Goal: Complete application form

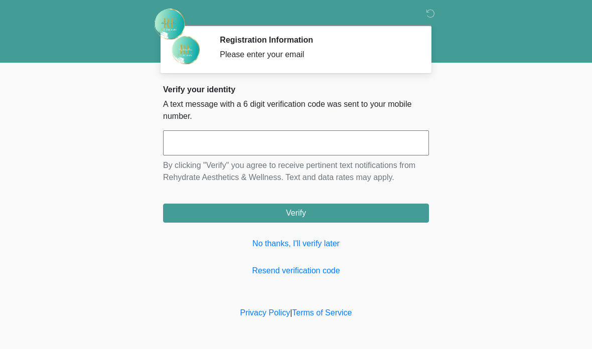
click at [296, 247] on link "No thanks, I'll verify later" at bounding box center [296, 244] width 266 height 12
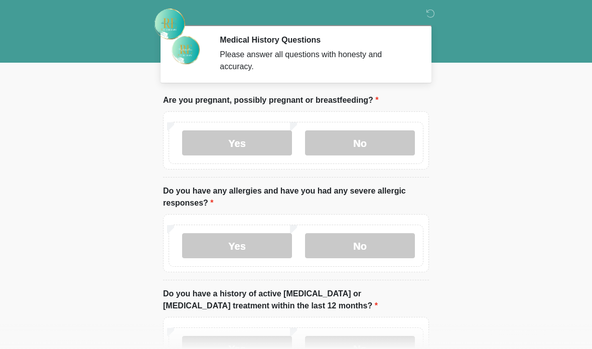
click at [382, 133] on label "No" at bounding box center [360, 142] width 110 height 25
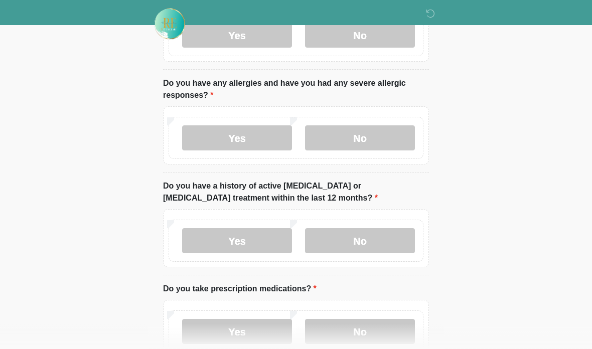
scroll to position [116, 0]
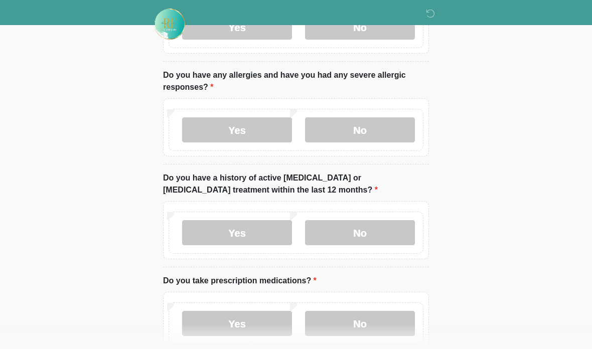
click at [367, 124] on label "No" at bounding box center [360, 129] width 110 height 25
click at [362, 231] on label "No" at bounding box center [360, 232] width 110 height 25
click at [376, 321] on label "No" at bounding box center [360, 323] width 110 height 25
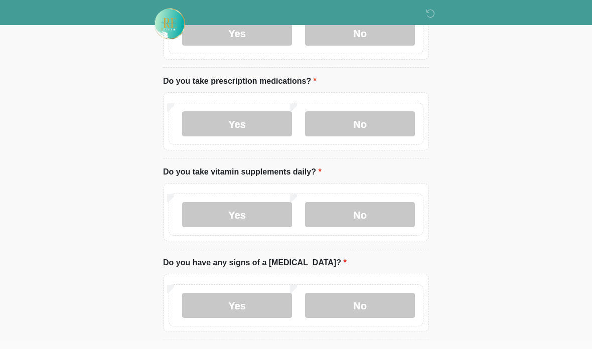
scroll to position [327, 0]
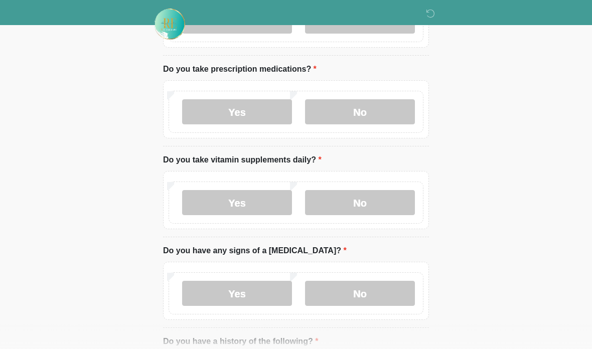
click at [354, 198] on label "No" at bounding box center [360, 202] width 110 height 25
click at [374, 285] on label "No" at bounding box center [360, 293] width 110 height 25
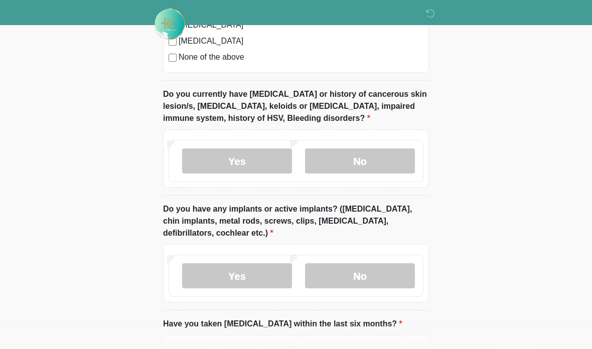
scroll to position [822, 0]
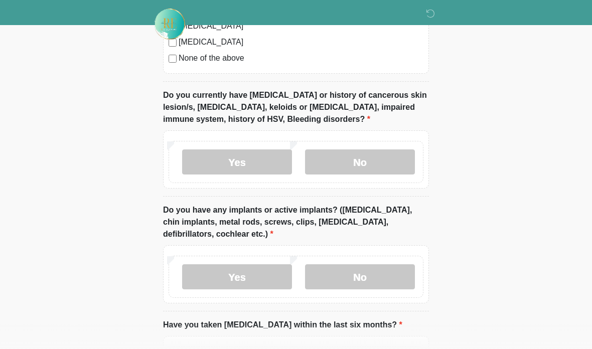
click at [366, 152] on label "No" at bounding box center [360, 161] width 110 height 25
click at [364, 272] on label "No" at bounding box center [360, 276] width 110 height 25
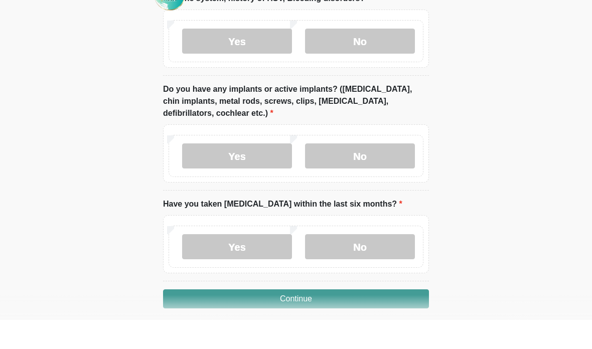
scroll to position [913, 0]
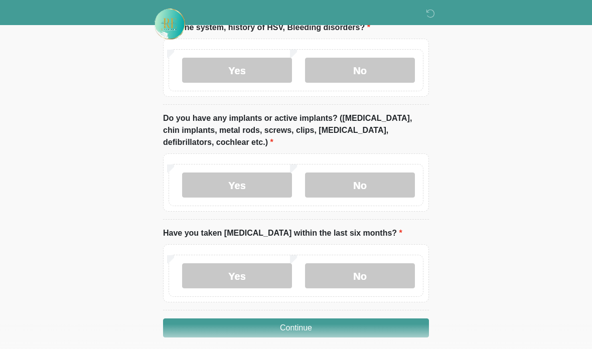
click at [366, 274] on label "No" at bounding box center [360, 275] width 110 height 25
click at [346, 323] on button "Continue" at bounding box center [296, 327] width 266 height 19
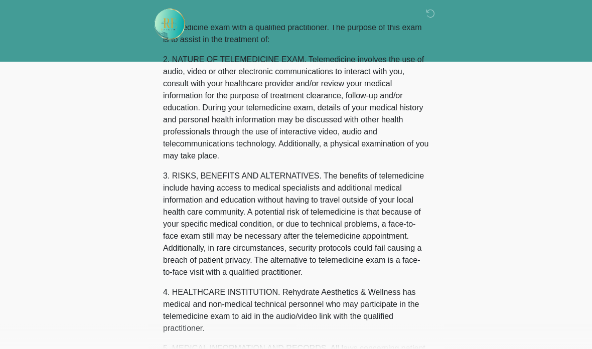
scroll to position [0, 0]
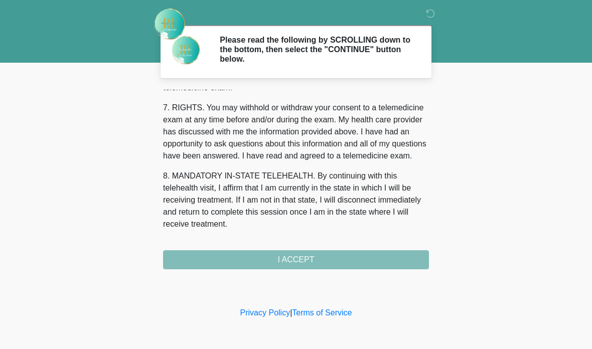
click at [340, 259] on button "I ACCEPT" at bounding box center [296, 259] width 266 height 19
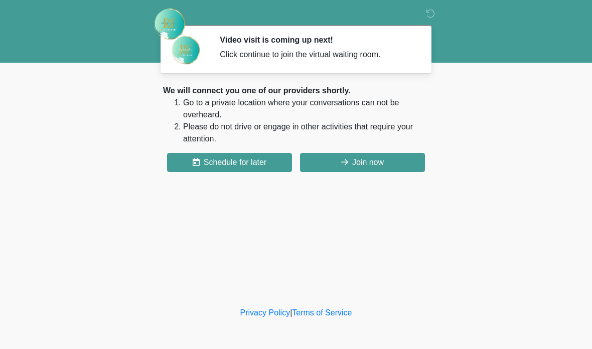
click at [357, 160] on button "Join now" at bounding box center [362, 162] width 125 height 19
